Goal: Information Seeking & Learning: Learn about a topic

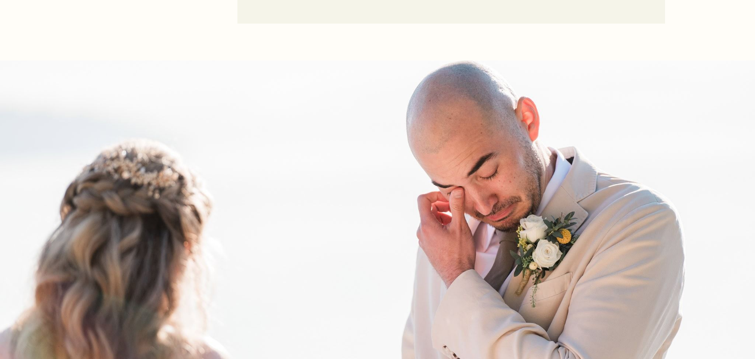
scroll to position [3537, 0]
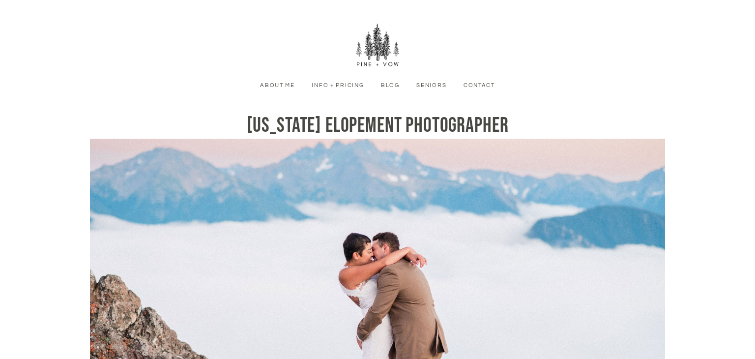
click at [330, 81] on link "Info + Pricing" at bounding box center [338, 85] width 64 height 9
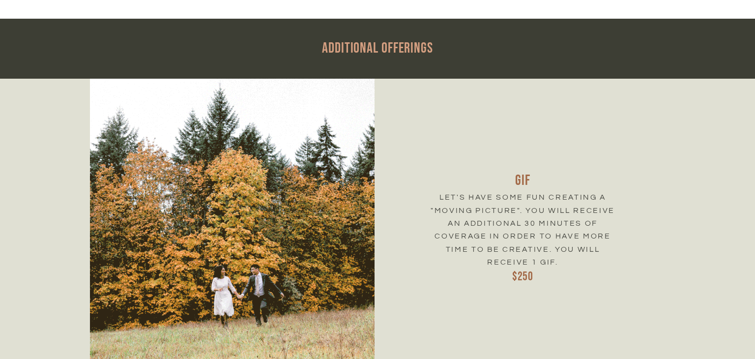
scroll to position [3545, 0]
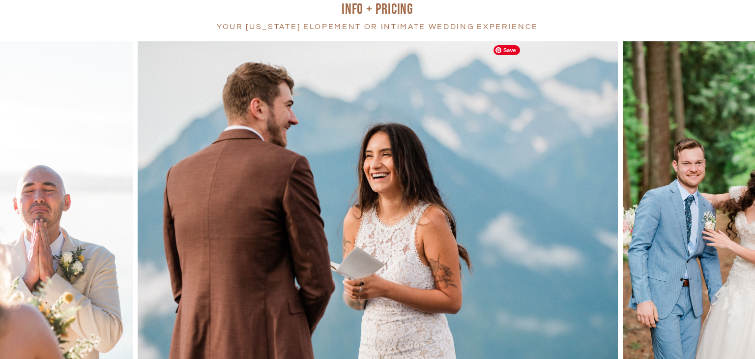
scroll to position [117, 0]
